Goal: Task Accomplishment & Management: Complete application form

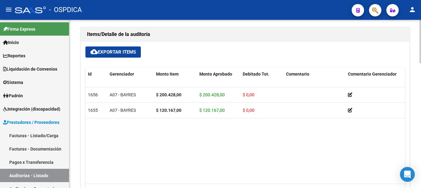
scroll to position [433, 0]
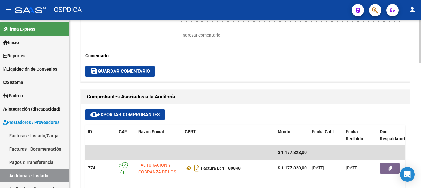
scroll to position [186, 0]
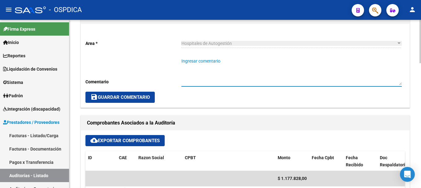
click at [199, 74] on textarea "Ingresar comentario" at bounding box center [291, 71] width 220 height 27
type textarea "d"
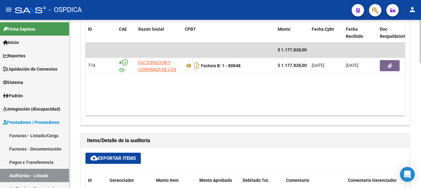
scroll to position [300, 0]
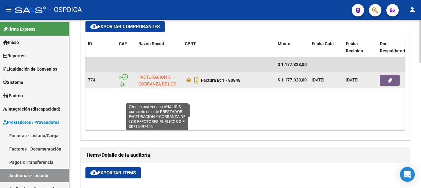
click at [159, 76] on span "FACTURACION Y COBRANZA DE LOS EFECTORES PUBLICOS S.E." at bounding box center [157, 88] width 38 height 26
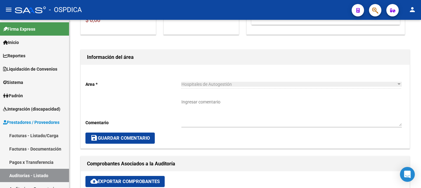
scroll to position [114, 0]
